Goal: Transaction & Acquisition: Book appointment/travel/reservation

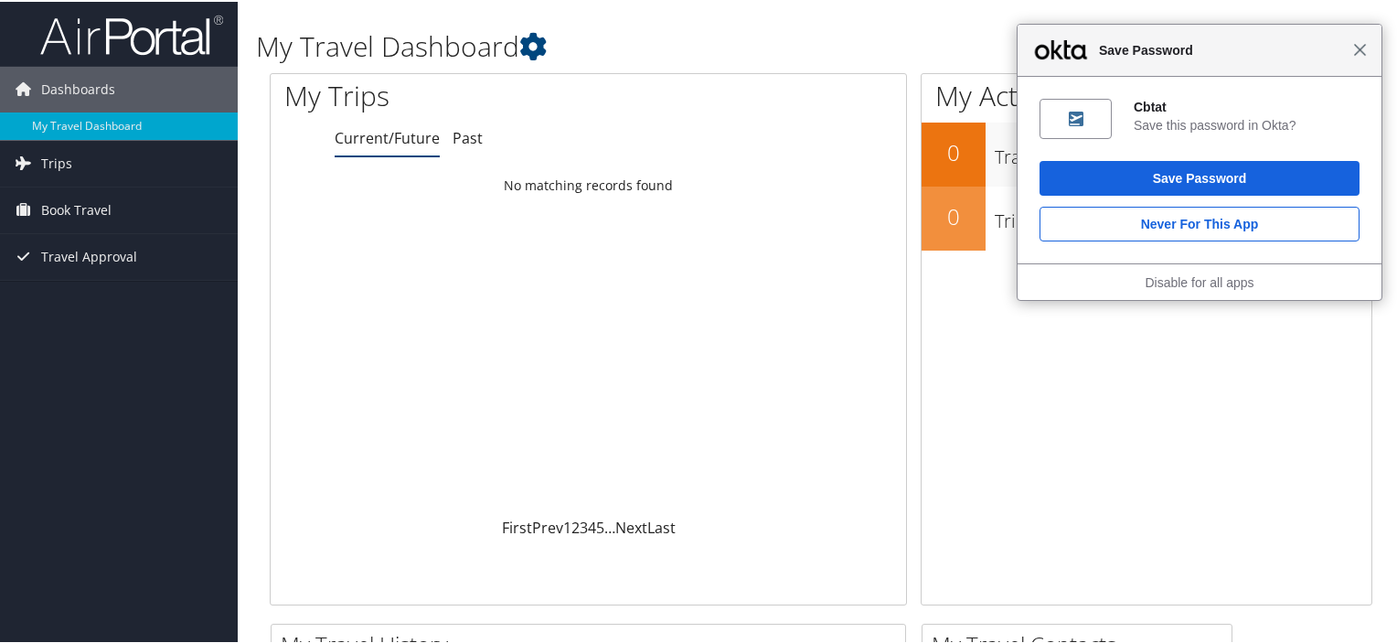
click at [1353, 49] on span "Close" at bounding box center [1360, 48] width 14 height 14
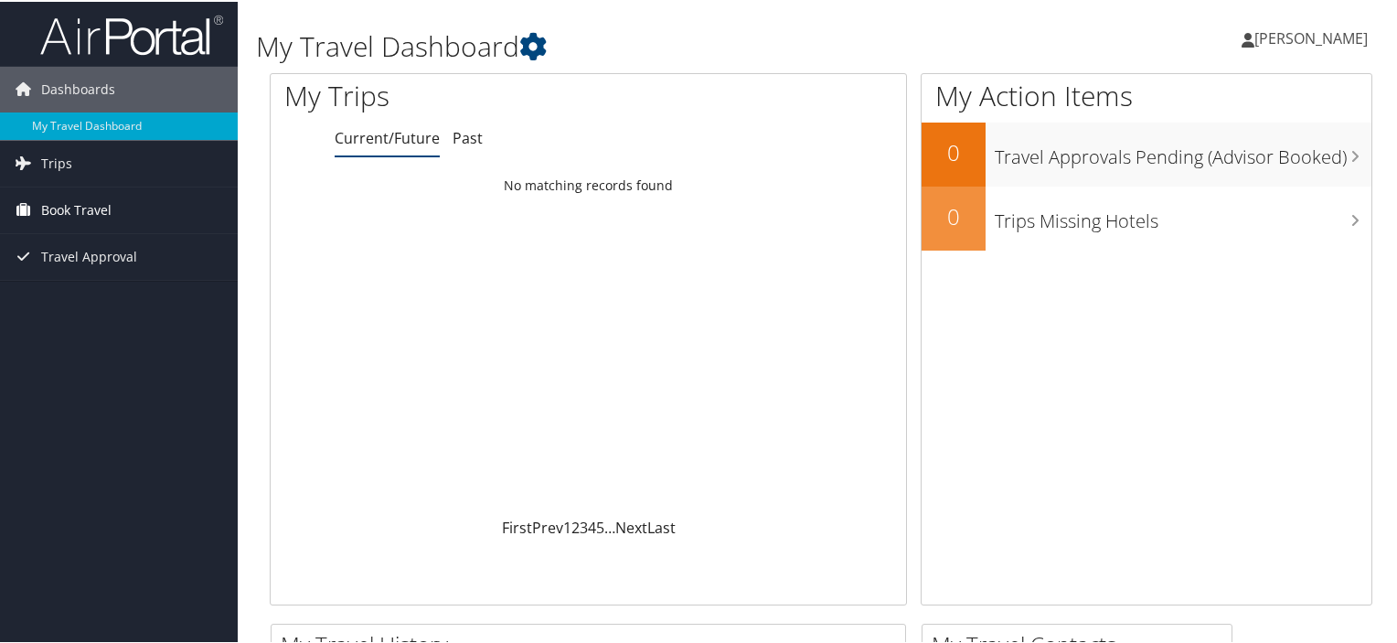
click at [59, 218] on span "Book Travel" at bounding box center [76, 209] width 70 height 46
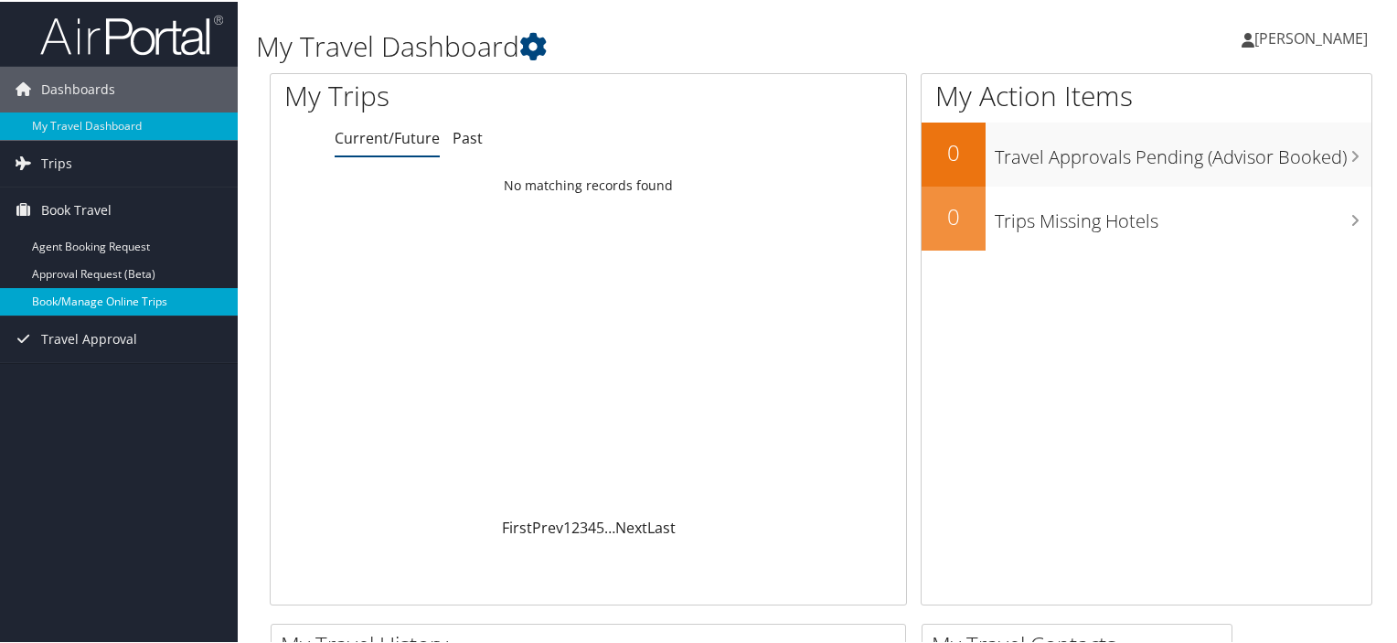
click at [69, 295] on link "Book/Manage Online Trips" at bounding box center [119, 299] width 238 height 27
